Goal: Information Seeking & Learning: Find specific page/section

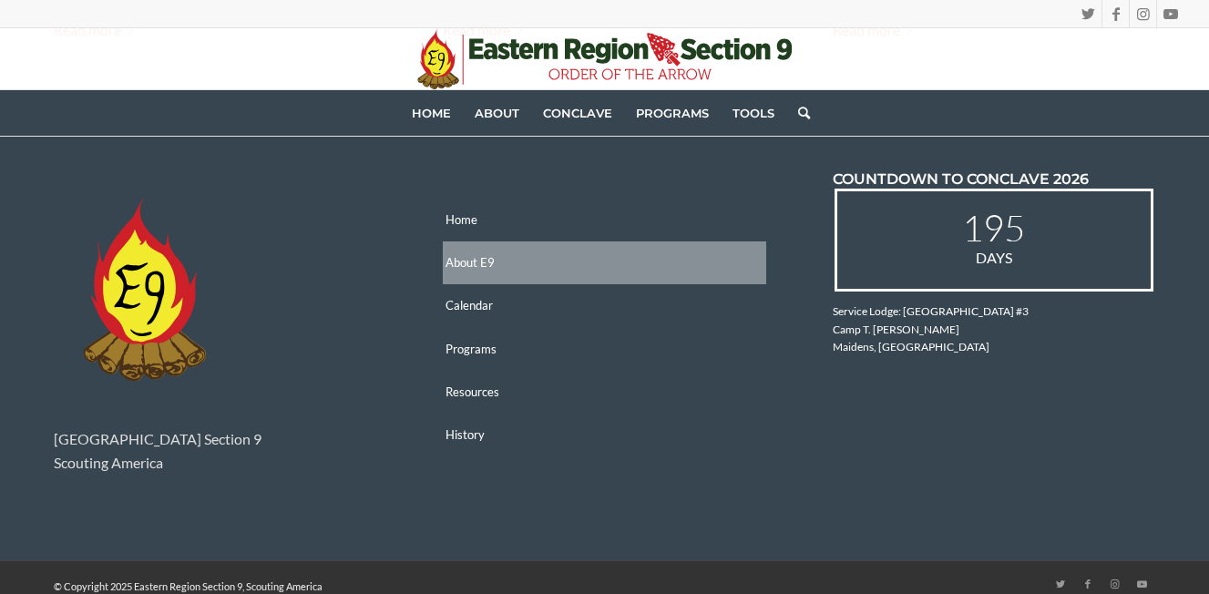
scroll to position [2826, 0]
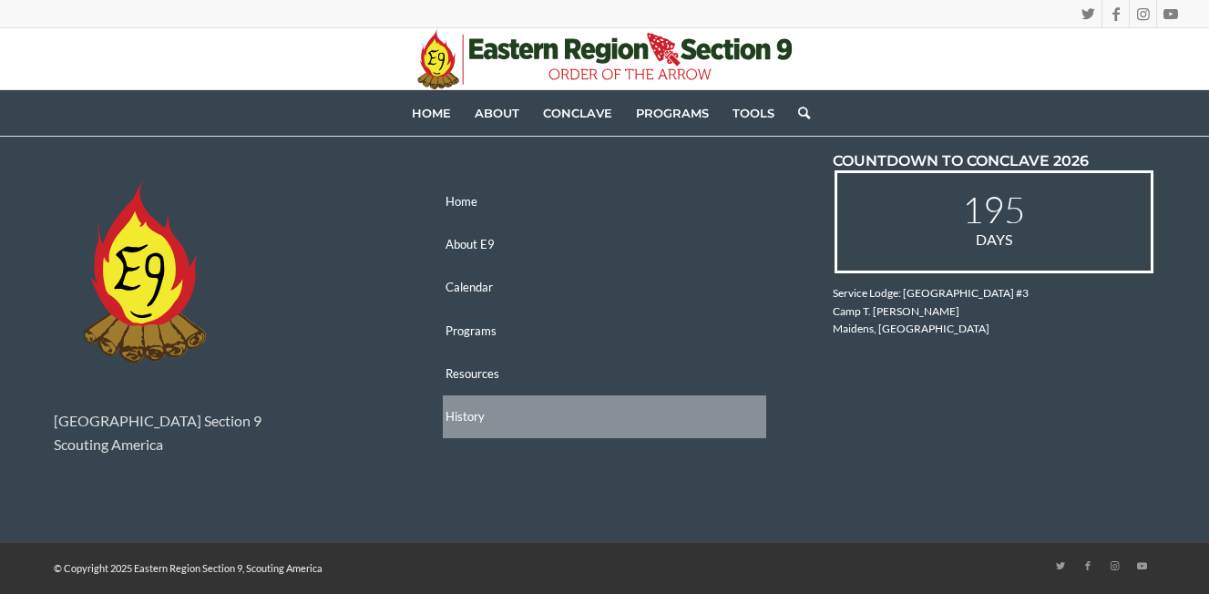
click at [462, 421] on link "History" at bounding box center [604, 416] width 323 height 43
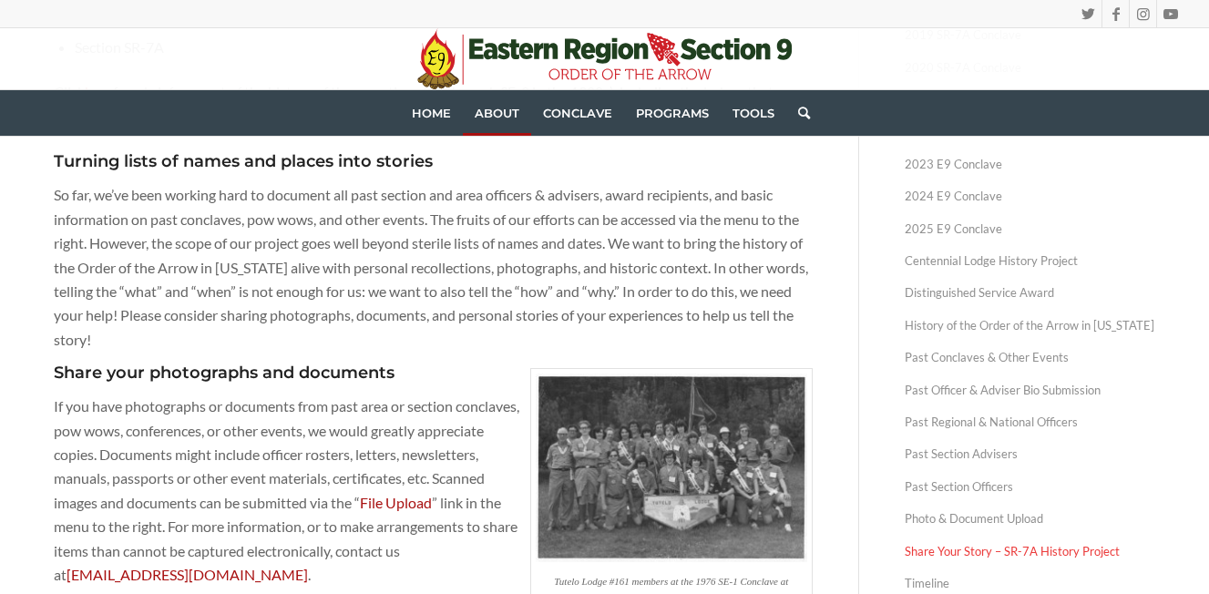
scroll to position [638, 0]
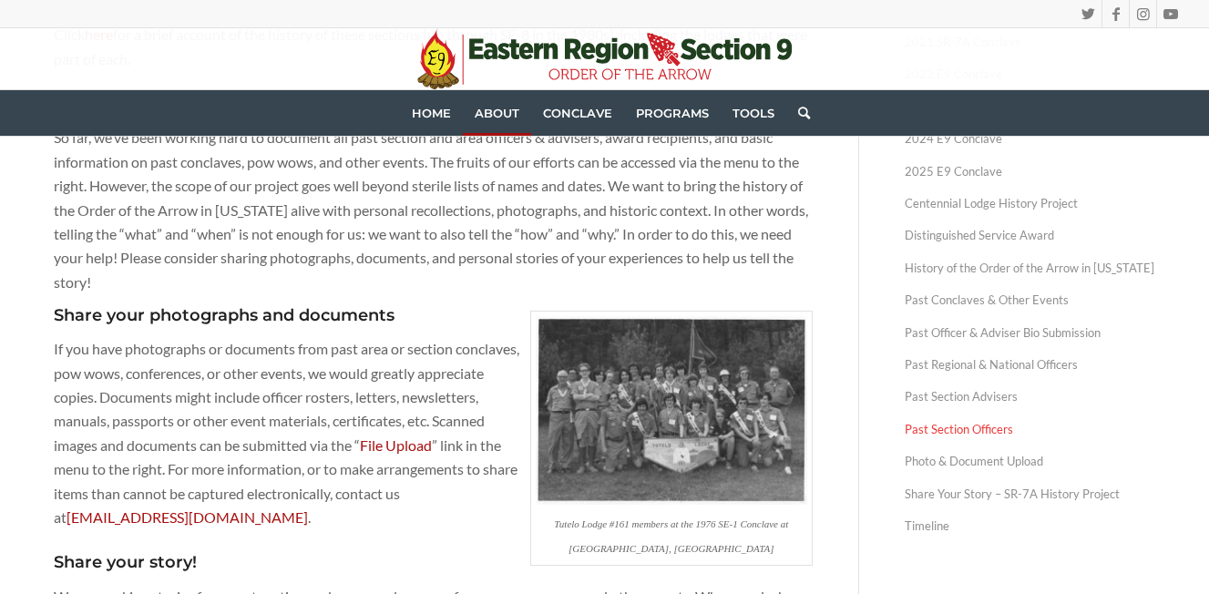
click at [951, 426] on link "Past Section Officers" at bounding box center [1030, 430] width 251 height 32
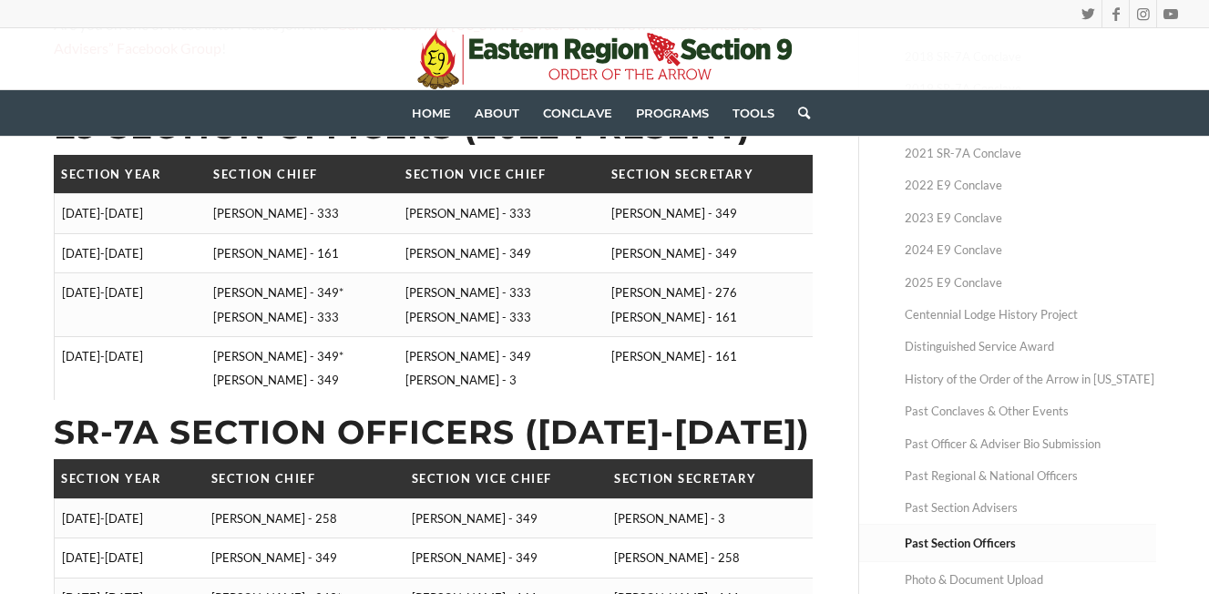
scroll to position [547, 0]
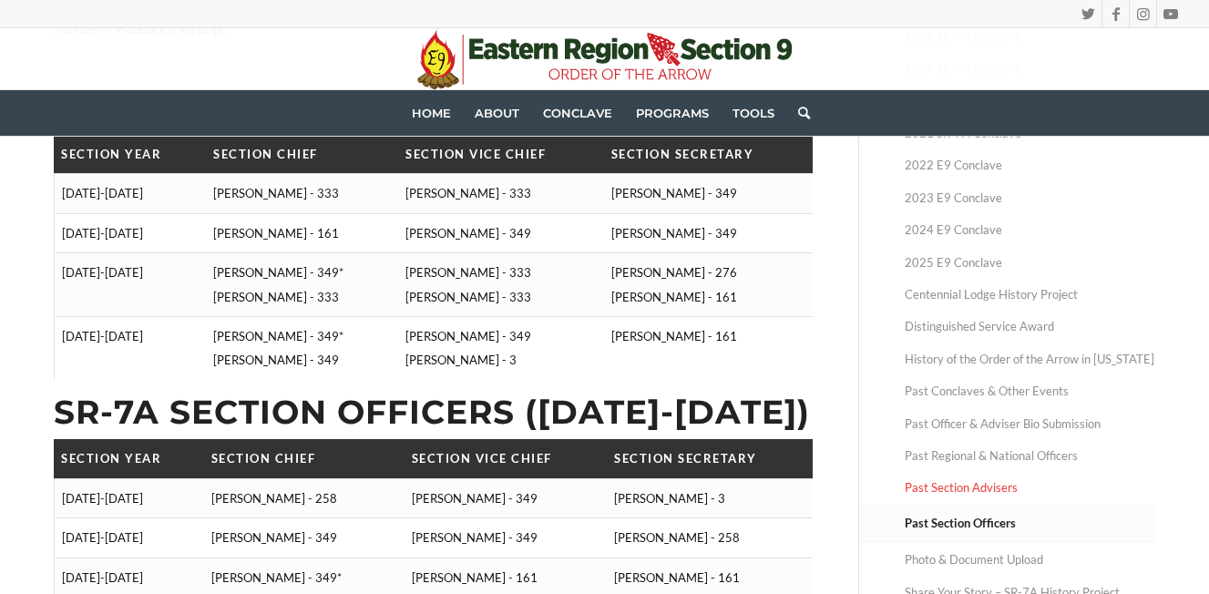
click at [949, 490] on link "Past Section Advisers" at bounding box center [1030, 488] width 251 height 32
